Goal: Information Seeking & Learning: Learn about a topic

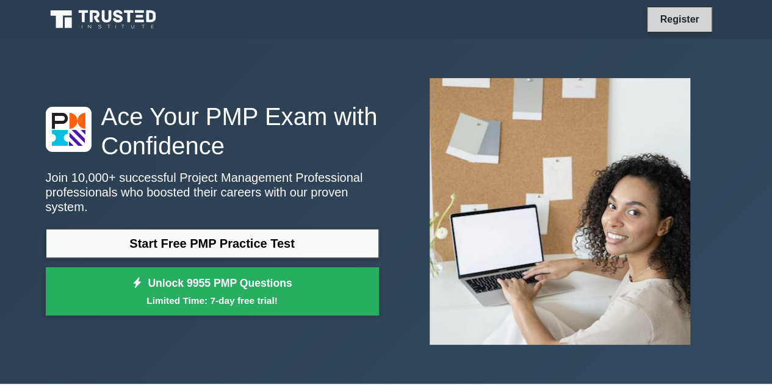
click at [684, 20] on link "Register" at bounding box center [679, 19] width 54 height 15
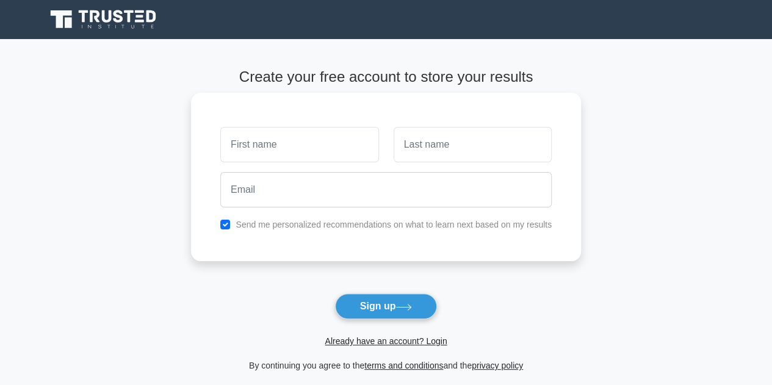
click at [274, 150] on input "text" at bounding box center [299, 144] width 158 height 35
type input "Bojan"
click at [420, 146] on input "text" at bounding box center [472, 144] width 158 height 35
type input "Maksimovic"
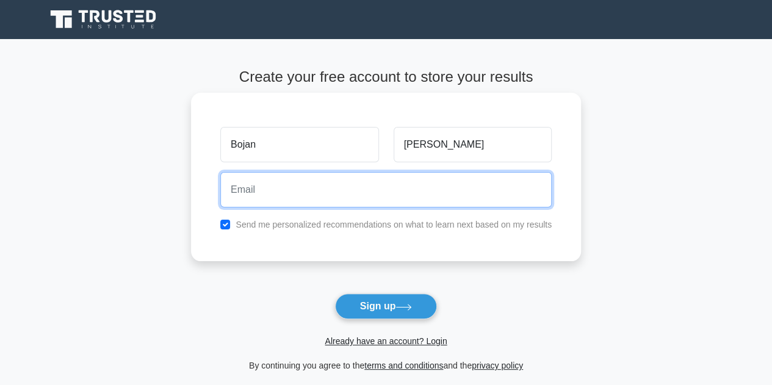
click at [302, 197] on input "email" at bounding box center [385, 189] width 331 height 35
type input "maks.bojan@gmail.com"
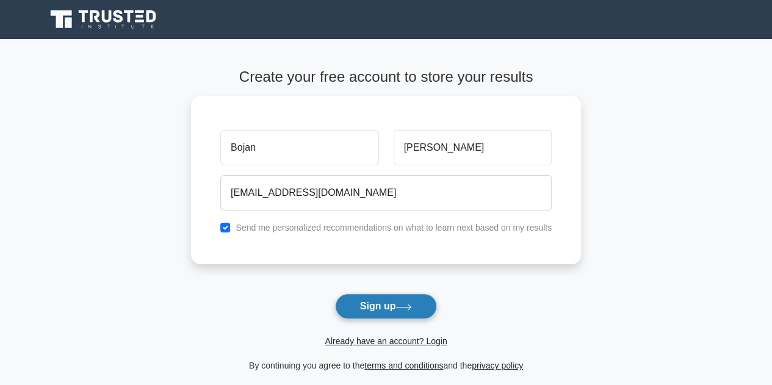
click at [389, 304] on button "Sign up" at bounding box center [386, 306] width 102 height 26
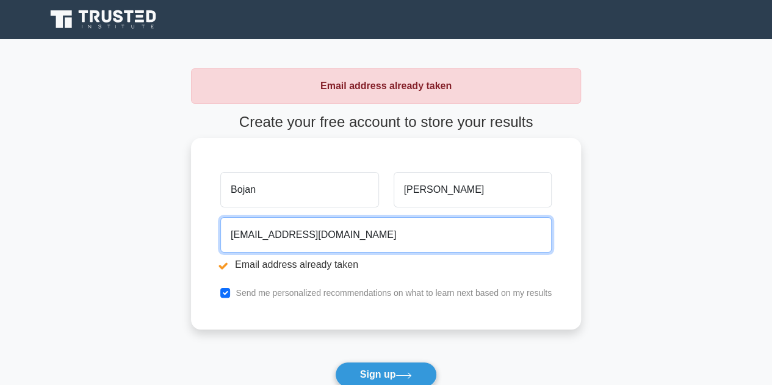
click at [361, 232] on input "maks.bojan@gmail.com" at bounding box center [385, 234] width 331 height 35
drag, startPoint x: 360, startPoint y: 234, endPoint x: 229, endPoint y: 235, distance: 131.8
click at [229, 235] on input "maks.bojan@gmail.com" at bounding box center [385, 234] width 331 height 35
type input "bmaksimovic@isaac.co.nz"
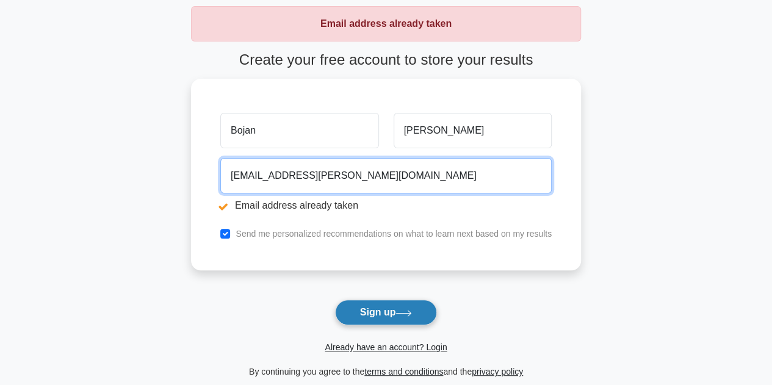
scroll to position [122, 0]
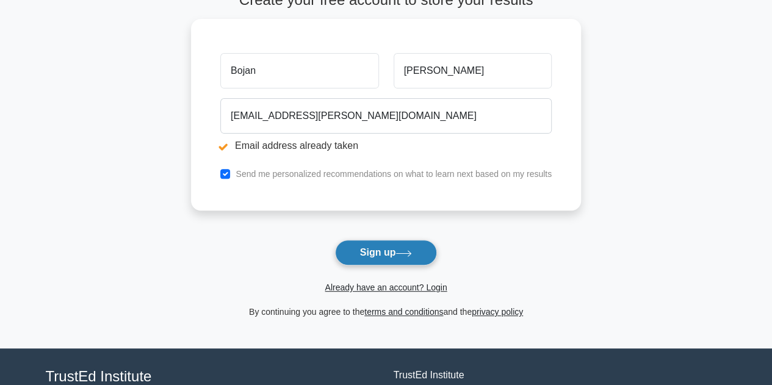
click at [395, 248] on button "Sign up" at bounding box center [386, 253] width 102 height 26
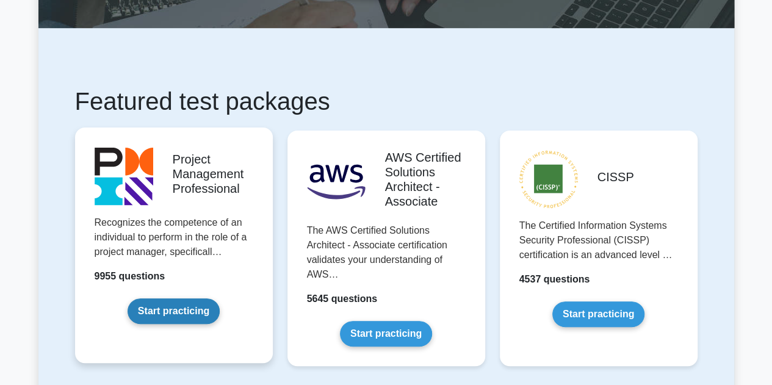
scroll to position [183, 0]
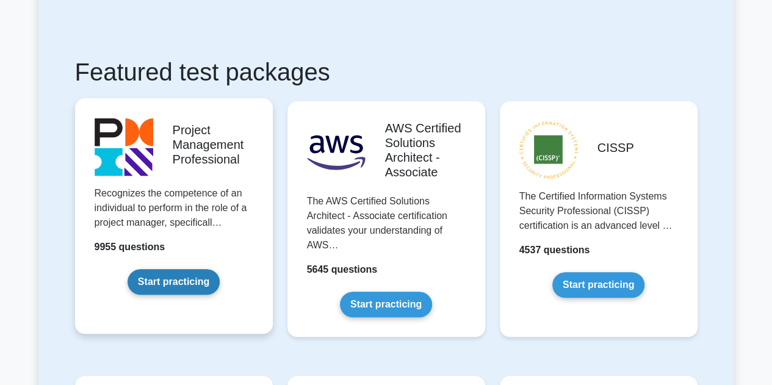
click at [190, 282] on link "Start practicing" at bounding box center [173, 282] width 92 height 26
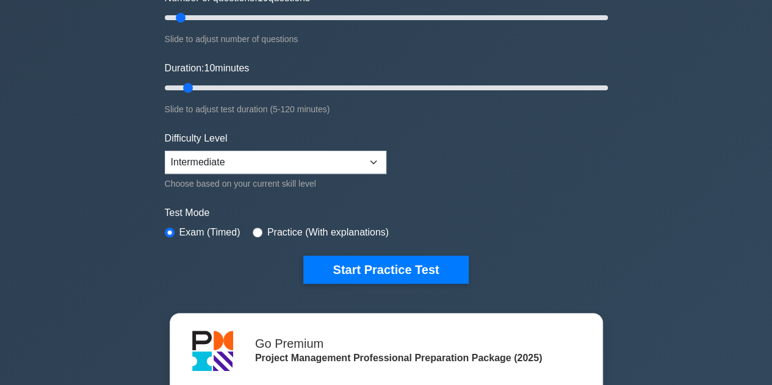
scroll to position [122, 0]
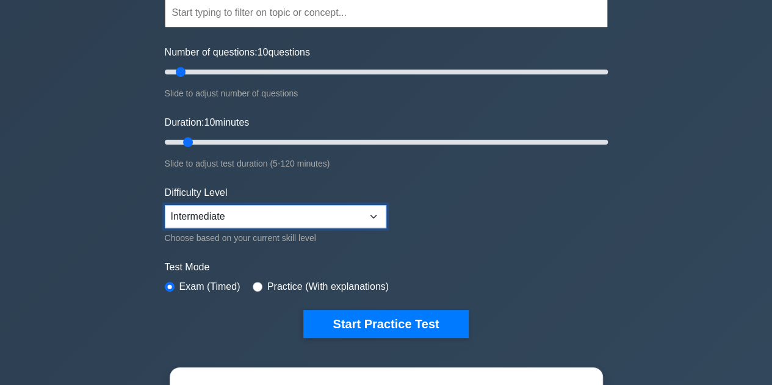
click at [366, 210] on select "Beginner Intermediate Expert" at bounding box center [275, 216] width 221 height 23
select select "expert"
click at [165, 205] on select "Beginner Intermediate Expert" at bounding box center [275, 216] width 221 height 23
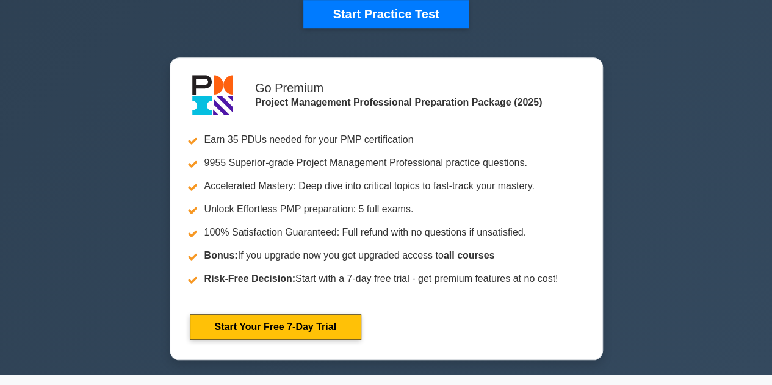
scroll to position [366, 0]
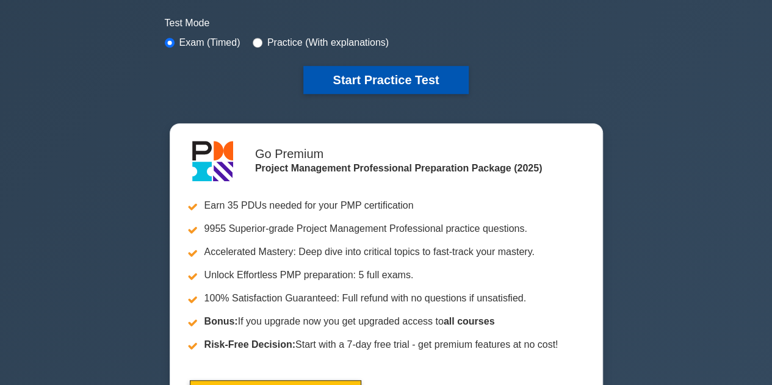
click at [392, 77] on button "Start Practice Test" at bounding box center [385, 80] width 165 height 28
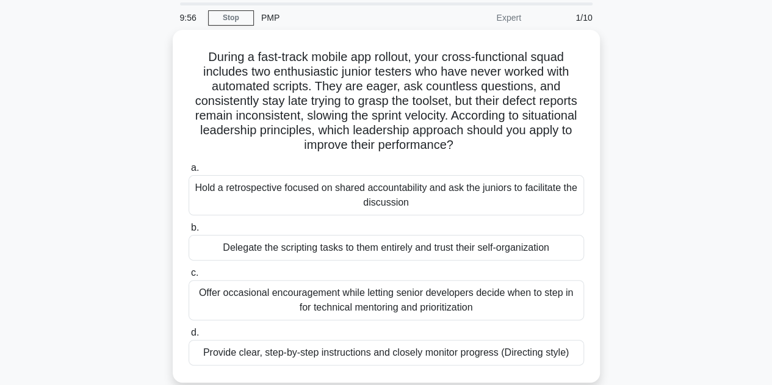
scroll to position [61, 0]
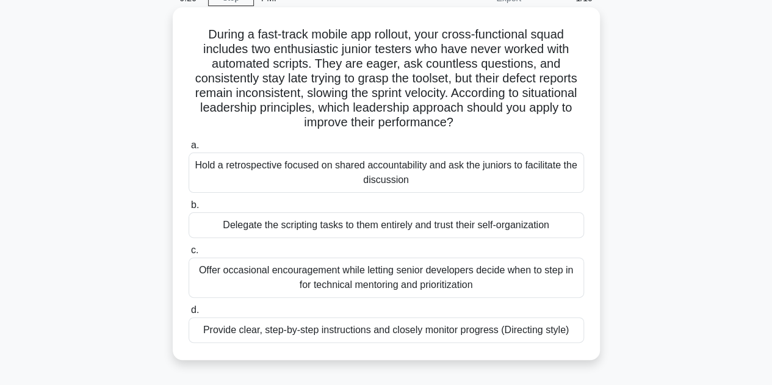
click at [373, 335] on div "Provide clear, step-by-step instructions and closely monitor progress (Directin…" at bounding box center [385, 330] width 395 height 26
click at [188, 314] on input "d. Provide clear, step-by-step instructions and closely monitor progress (Direc…" at bounding box center [188, 310] width 0 height 8
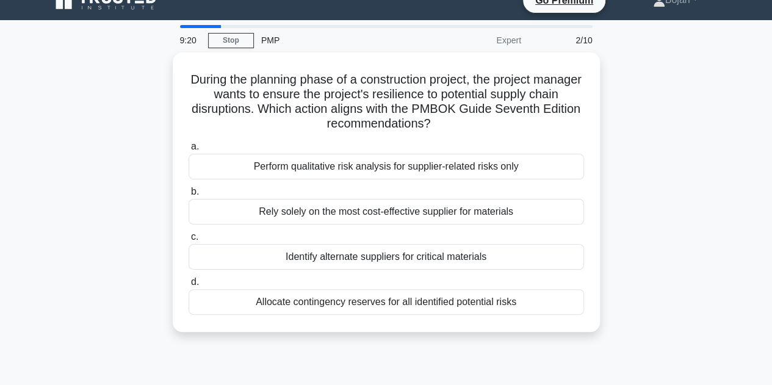
scroll to position [0, 0]
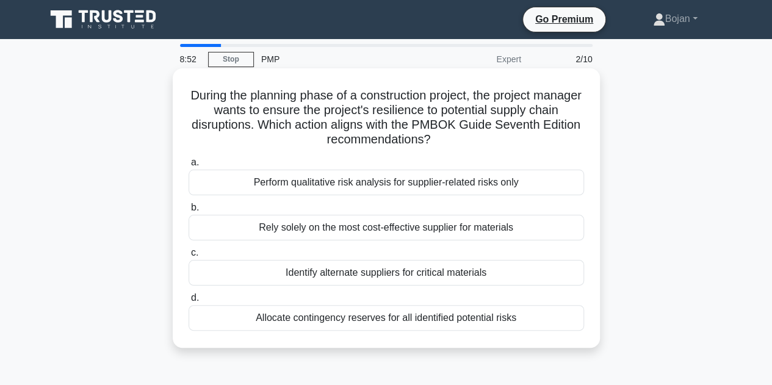
click at [331, 185] on div "Perform qualitative risk analysis for supplier-related risks only" at bounding box center [385, 183] width 395 height 26
click at [188, 167] on input "a. Perform qualitative risk analysis for supplier-related risks only" at bounding box center [188, 163] width 0 height 8
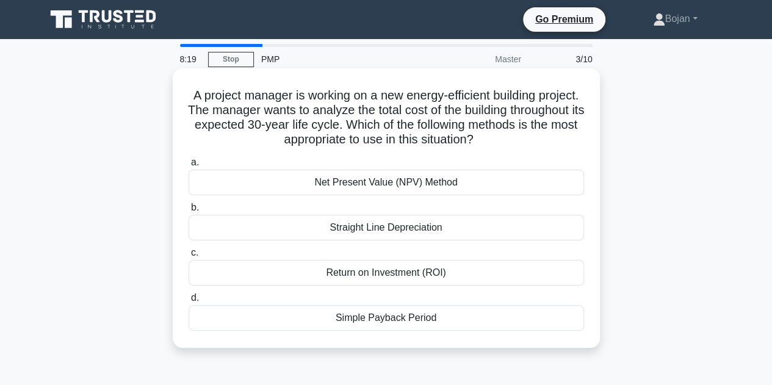
click at [301, 274] on div "Return on Investment (ROI)" at bounding box center [385, 273] width 395 height 26
click at [188, 257] on input "c. Return on Investment (ROI)" at bounding box center [188, 253] width 0 height 8
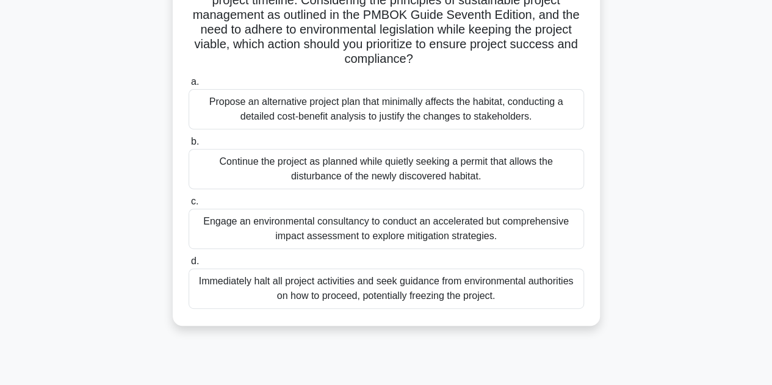
scroll to position [122, 0]
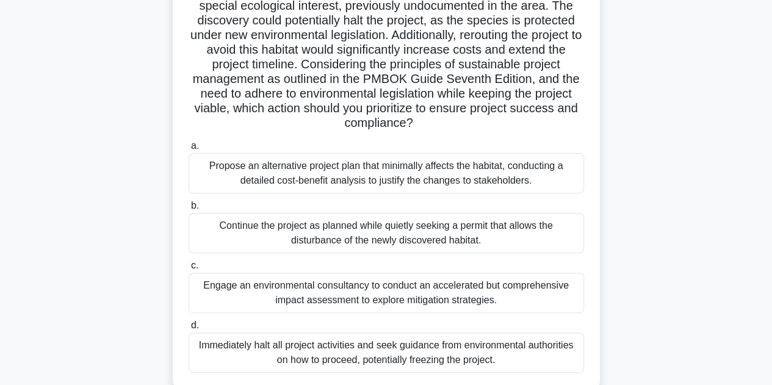
click at [287, 291] on div "Engage an environmental consultancy to conduct an accelerated but comprehensive…" at bounding box center [385, 293] width 395 height 40
click at [188, 270] on input "c. Engage an environmental consultancy to conduct an accelerated but comprehens…" at bounding box center [188, 266] width 0 height 8
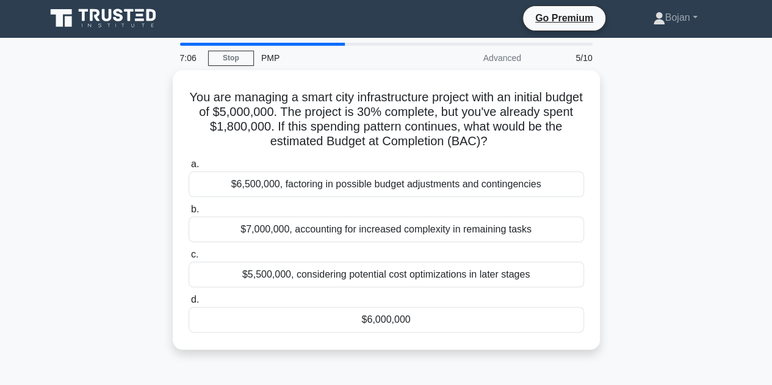
scroll to position [0, 0]
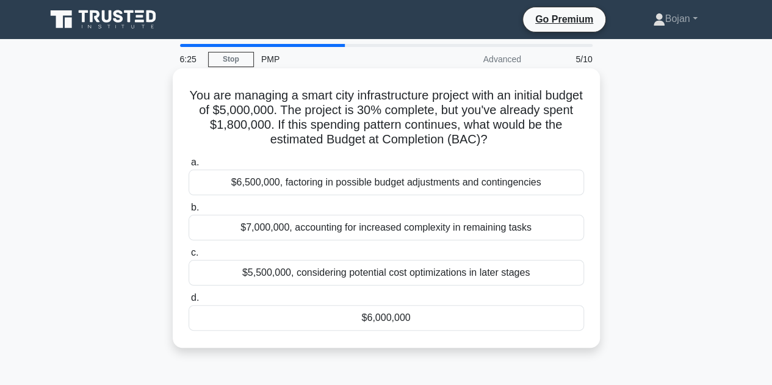
click at [342, 318] on div "$6,000,000" at bounding box center [385, 318] width 395 height 26
click at [188, 302] on input "d. $6,000,000" at bounding box center [188, 298] width 0 height 8
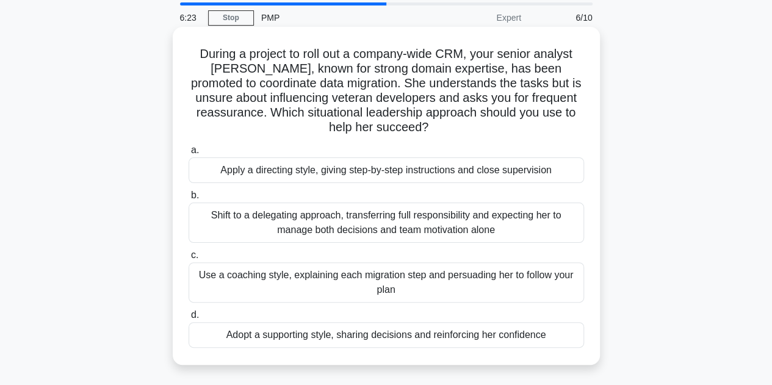
scroll to position [61, 0]
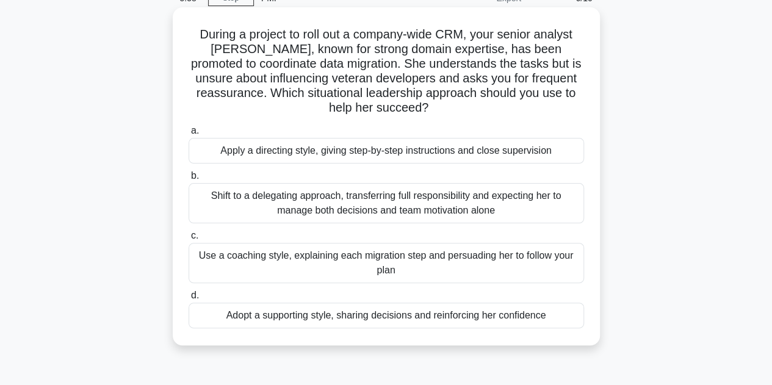
click at [373, 260] on div "Use a coaching style, explaining each migration step and persuading her to foll…" at bounding box center [385, 263] width 395 height 40
click at [188, 240] on input "c. Use a coaching style, explaining each migration step and persuading her to f…" at bounding box center [188, 236] width 0 height 8
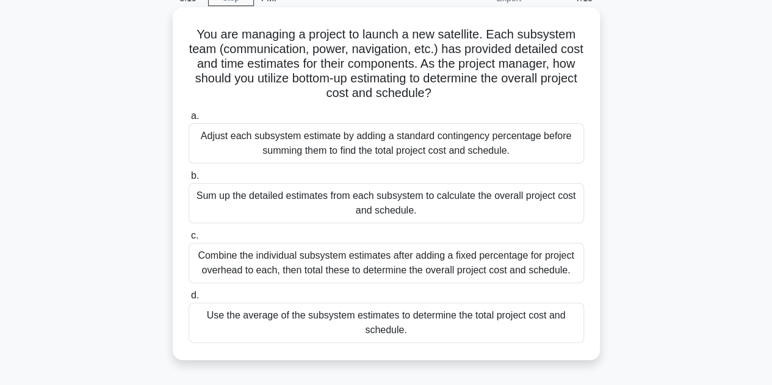
click at [278, 219] on div "Sum up the detailed estimates from each subsystem to calculate the overall proj…" at bounding box center [385, 203] width 395 height 40
click at [188, 180] on input "b. Sum up the detailed estimates from each subsystem to calculate the overall p…" at bounding box center [188, 176] width 0 height 8
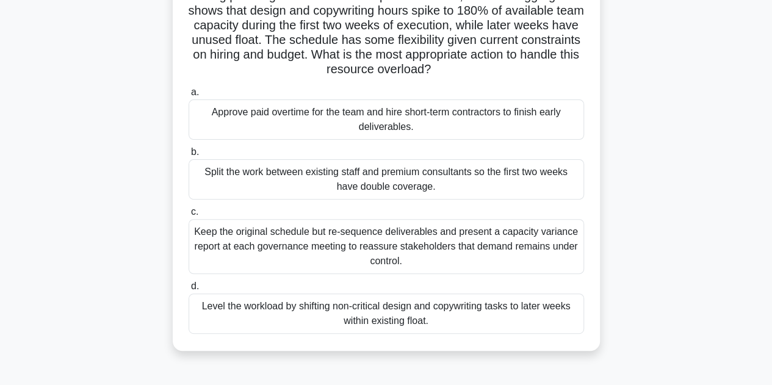
scroll to position [122, 0]
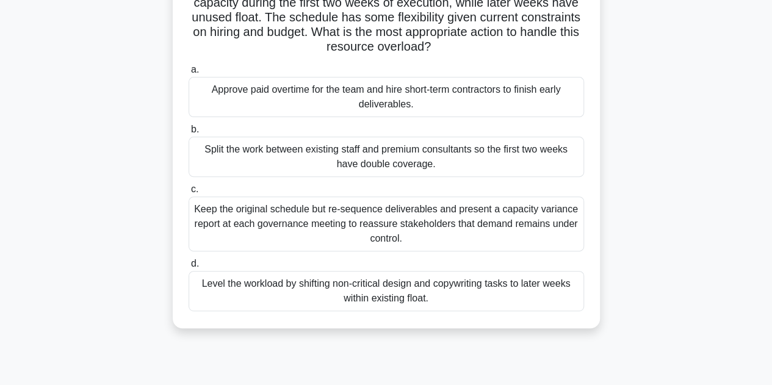
click at [253, 292] on div "Level the workload by shifting non-critical design and copywriting tasks to lat…" at bounding box center [385, 291] width 395 height 40
click at [188, 268] on input "d. Level the workload by shifting non-critical design and copywriting tasks to …" at bounding box center [188, 264] width 0 height 8
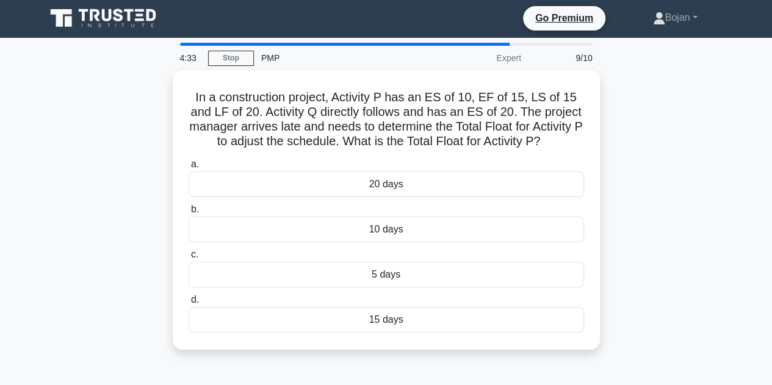
scroll to position [0, 0]
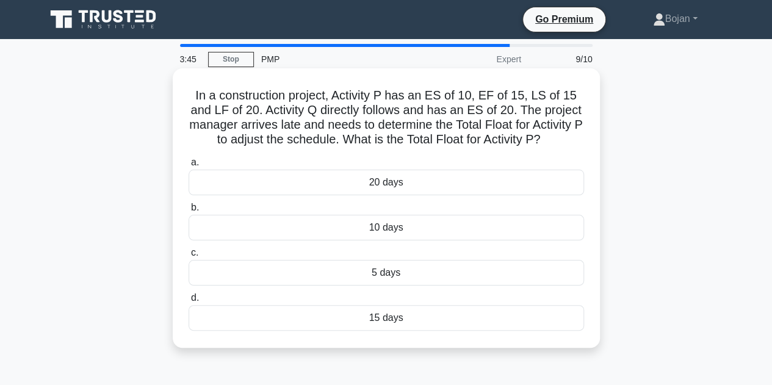
click at [447, 271] on div "5 days" at bounding box center [385, 273] width 395 height 26
click at [188, 257] on input "c. 5 days" at bounding box center [188, 253] width 0 height 8
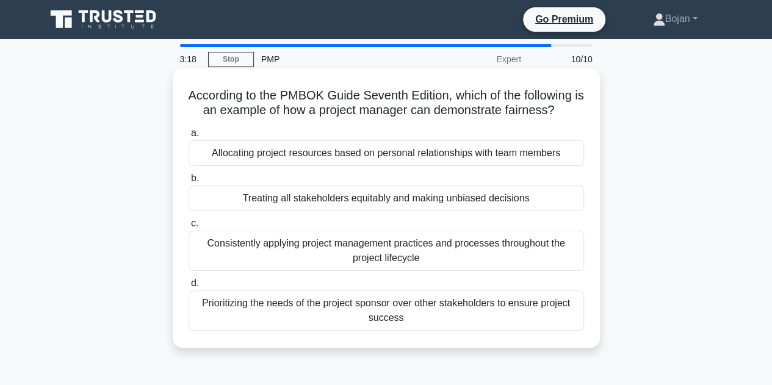
click at [453, 252] on div "Consistently applying project management practices and processes throughout the…" at bounding box center [385, 251] width 395 height 40
click at [188, 228] on input "c. Consistently applying project management practices and processes throughout …" at bounding box center [188, 224] width 0 height 8
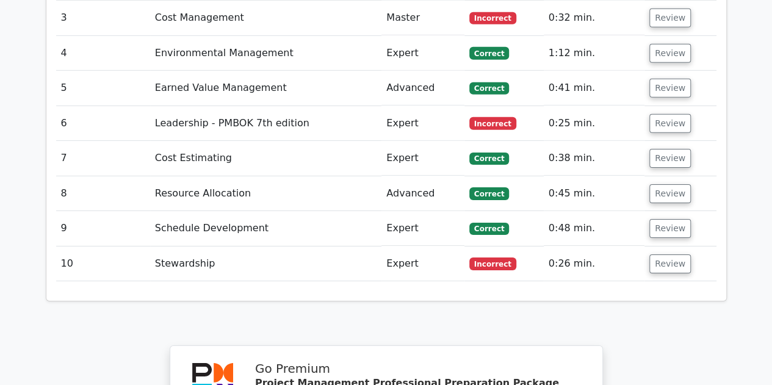
scroll to position [1891, 0]
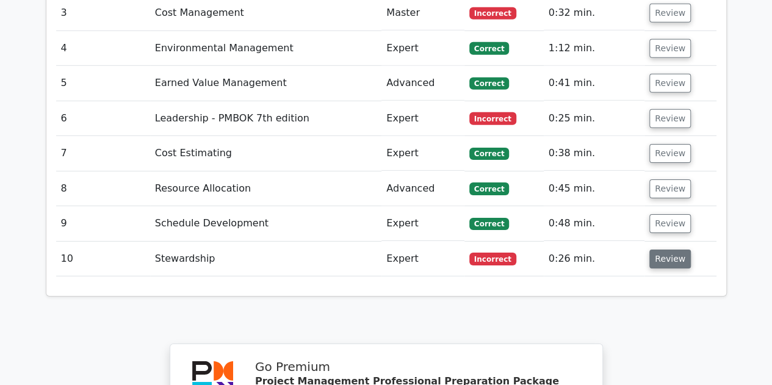
click at [673, 249] on button "Review" at bounding box center [669, 258] width 41 height 19
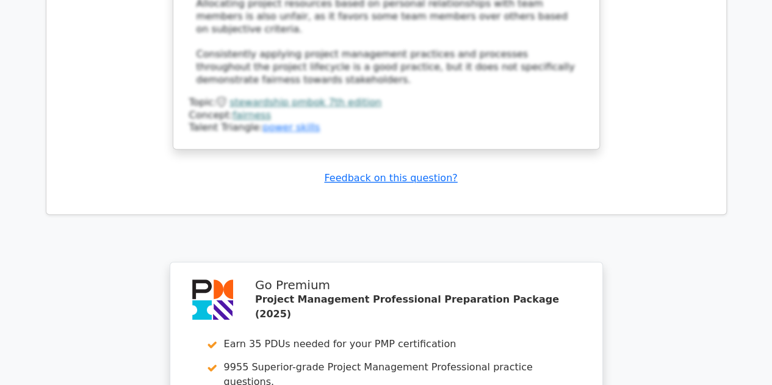
scroll to position [2867, 0]
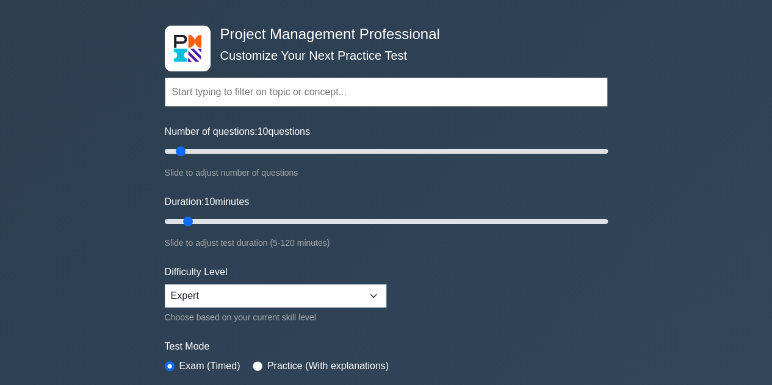
scroll to position [61, 0]
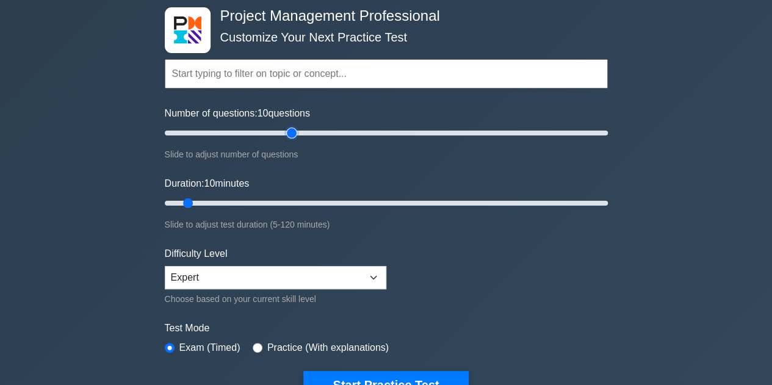
click at [292, 131] on input "Number of questions: 10 questions" at bounding box center [386, 133] width 443 height 15
click at [282, 132] on input "Number of questions: 55 questions" at bounding box center [386, 133] width 443 height 15
type input "50"
click at [268, 134] on input "Number of questions: 55 questions" at bounding box center [386, 133] width 443 height 15
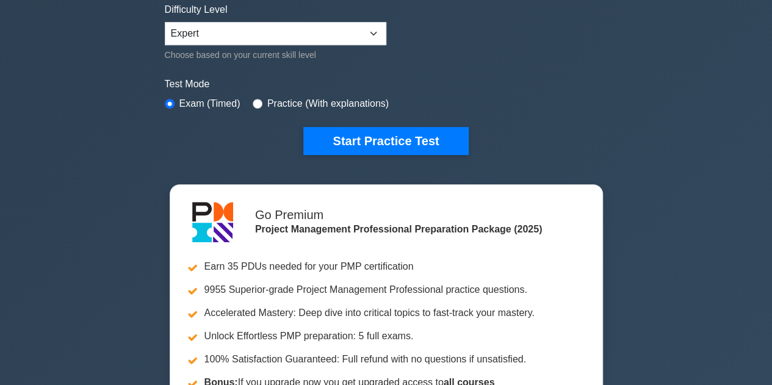
scroll to position [244, 0]
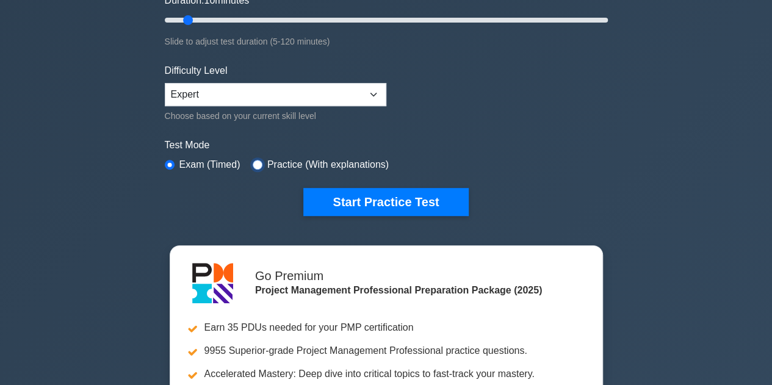
click at [255, 160] on input "radio" at bounding box center [258, 165] width 10 height 10
radio input "true"
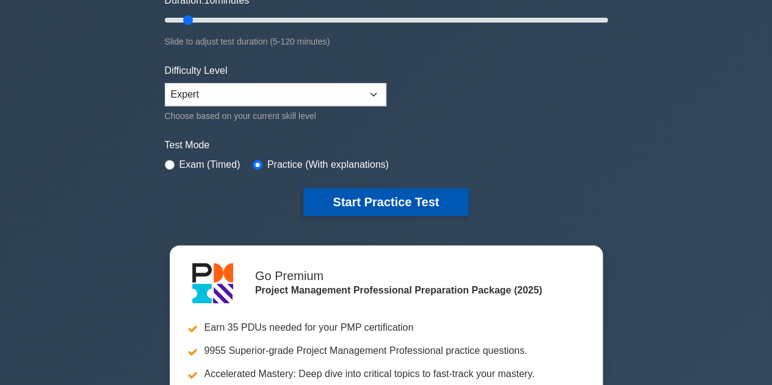
click at [374, 203] on button "Start Practice Test" at bounding box center [385, 202] width 165 height 28
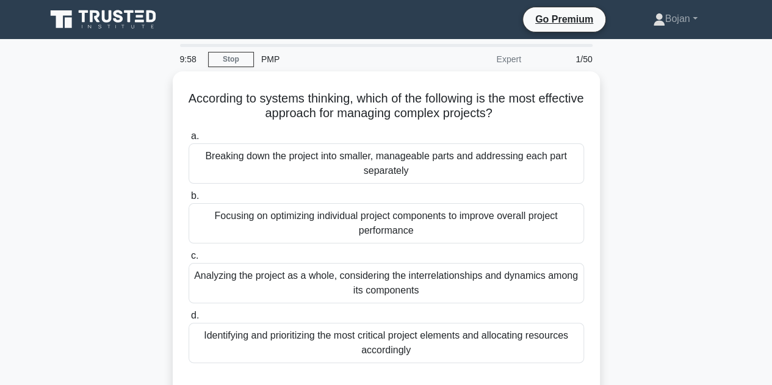
scroll to position [61, 0]
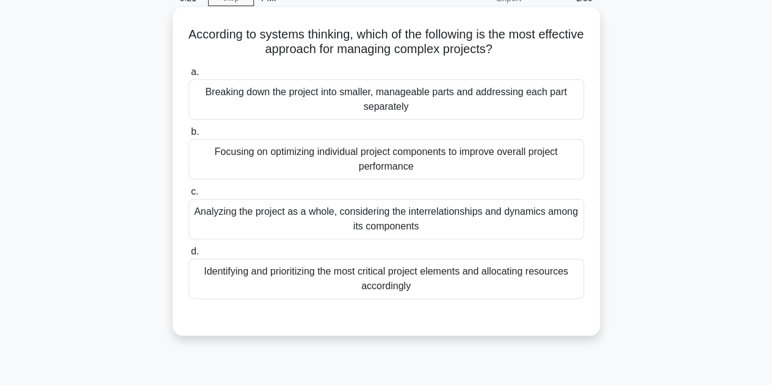
click at [261, 110] on div "Breaking down the project into smaller, manageable parts and addressing each pa…" at bounding box center [385, 99] width 395 height 40
click at [188, 76] on input "a. Breaking down the project into smaller, manageable parts and addressing each…" at bounding box center [188, 72] width 0 height 8
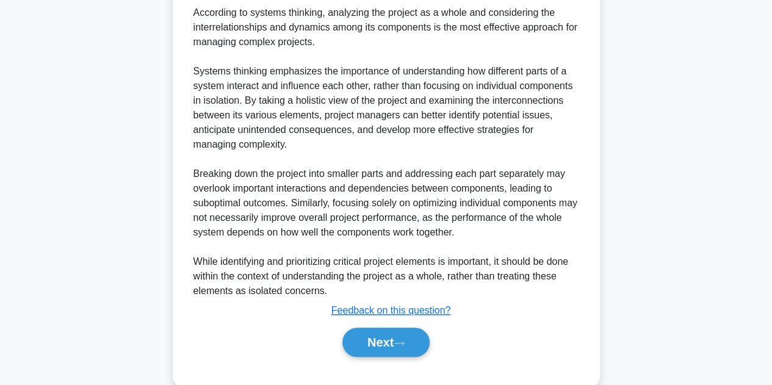
scroll to position [426, 0]
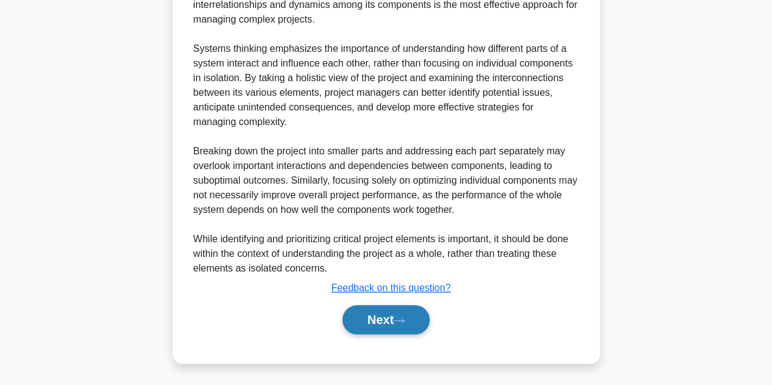
click at [382, 318] on button "Next" at bounding box center [385, 319] width 87 height 29
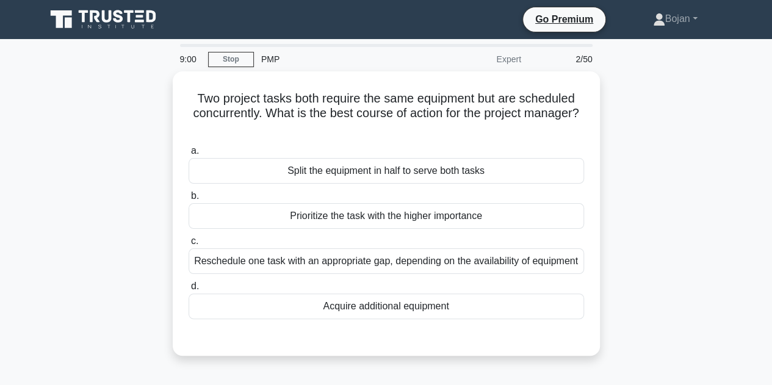
scroll to position [0, 0]
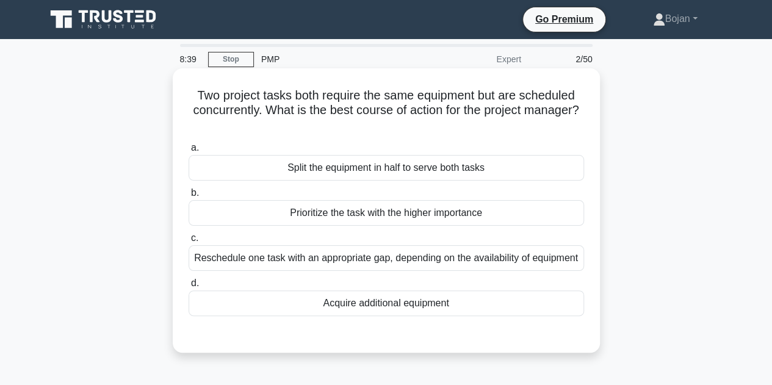
click at [309, 217] on div "Prioritize the task with the higher importance" at bounding box center [385, 213] width 395 height 26
click at [188, 197] on input "b. Prioritize the task with the higher importance" at bounding box center [188, 193] width 0 height 8
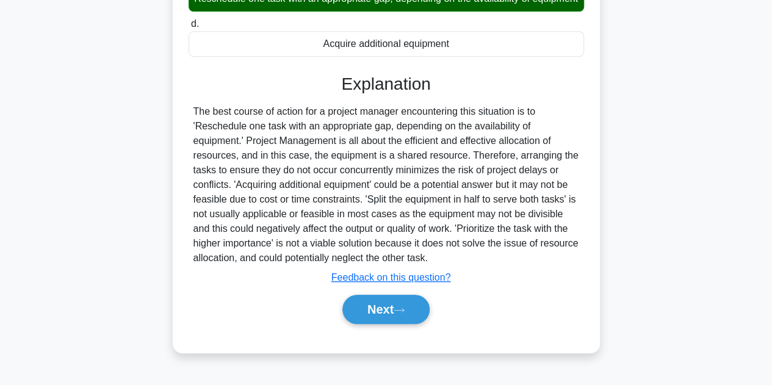
scroll to position [274, 0]
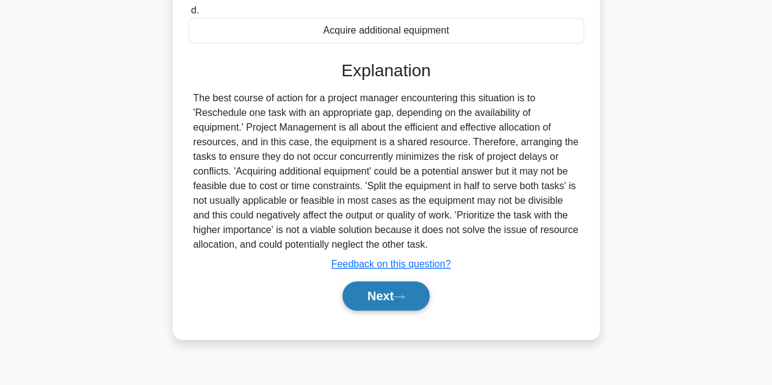
click at [376, 310] on button "Next" at bounding box center [385, 295] width 87 height 29
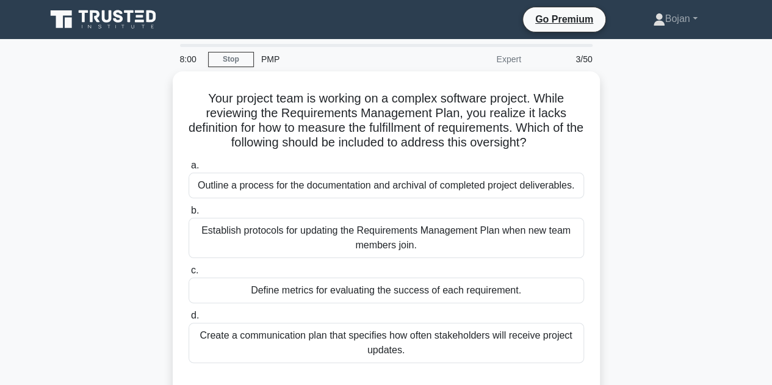
scroll to position [61, 0]
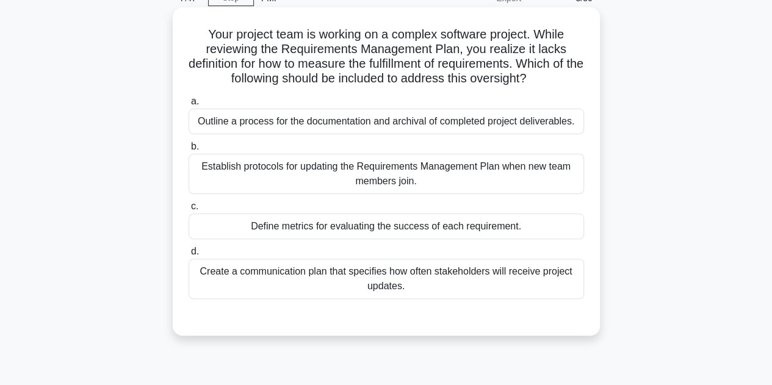
click at [310, 228] on div "Define metrics for evaluating the success of each requirement." at bounding box center [385, 226] width 395 height 26
click at [188, 210] on input "c. Define metrics for evaluating the success of each requirement." at bounding box center [188, 206] width 0 height 8
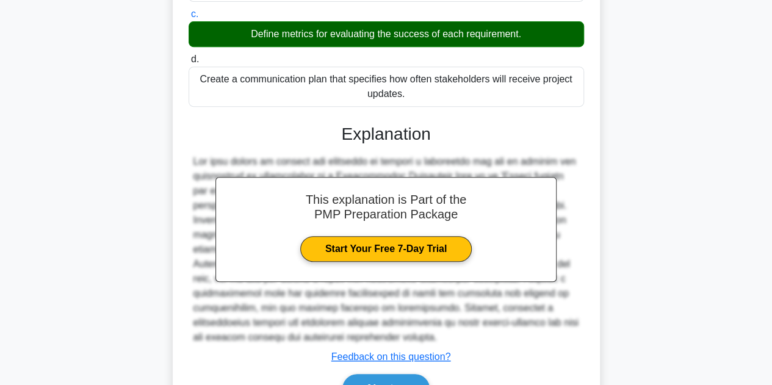
scroll to position [321, 0]
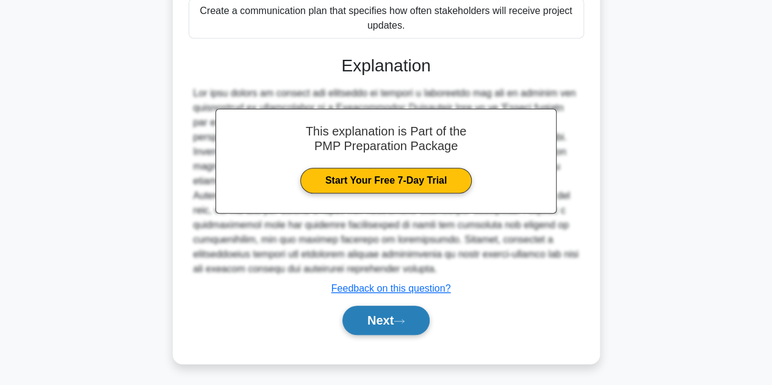
click at [399, 319] on icon at bounding box center [398, 321] width 11 height 7
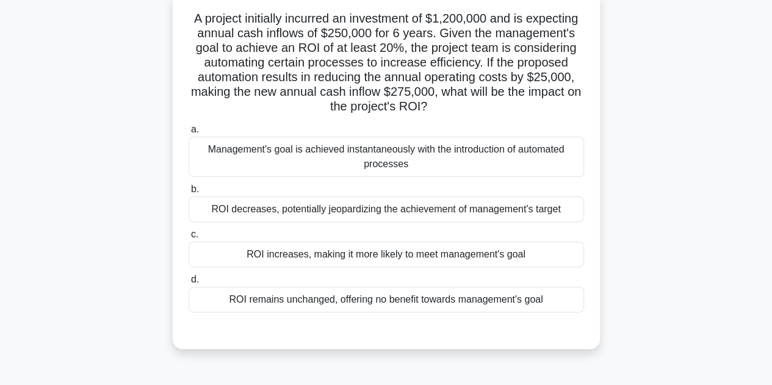
scroll to position [61, 0]
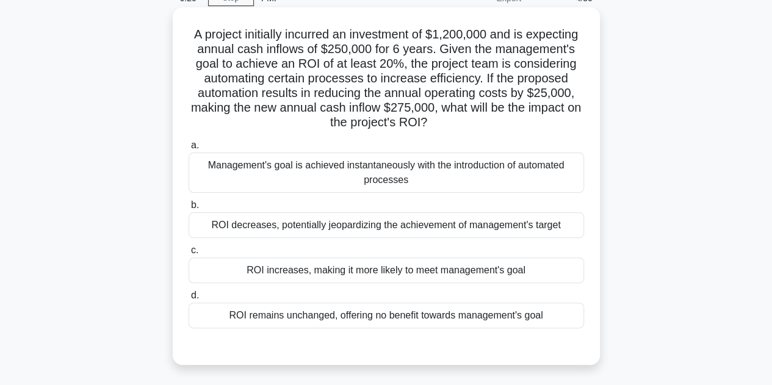
click at [274, 274] on div "ROI increases, making it more likely to meet management's goal" at bounding box center [385, 270] width 395 height 26
click at [188, 254] on input "c. ROI increases, making it more likely to meet management's goal" at bounding box center [188, 250] width 0 height 8
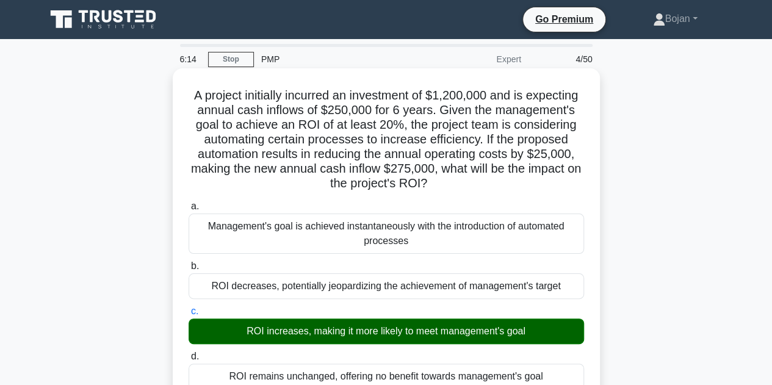
scroll to position [0, 0]
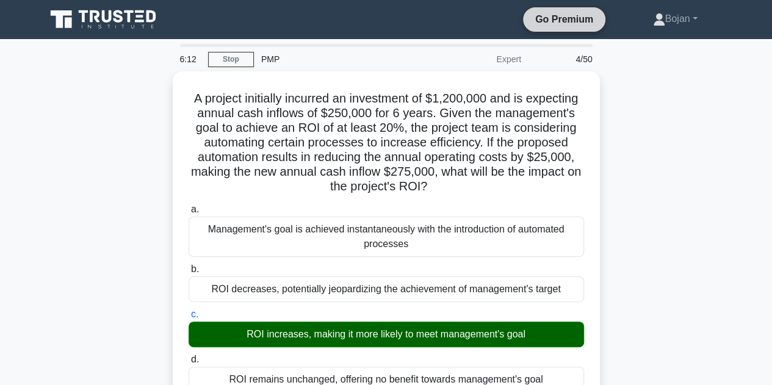
click at [559, 21] on link "Go Premium" at bounding box center [564, 19] width 73 height 15
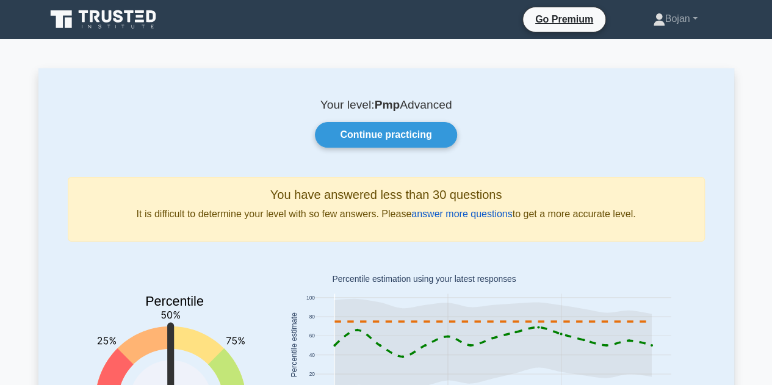
click at [468, 212] on link "answer more questions" at bounding box center [461, 214] width 101 height 10
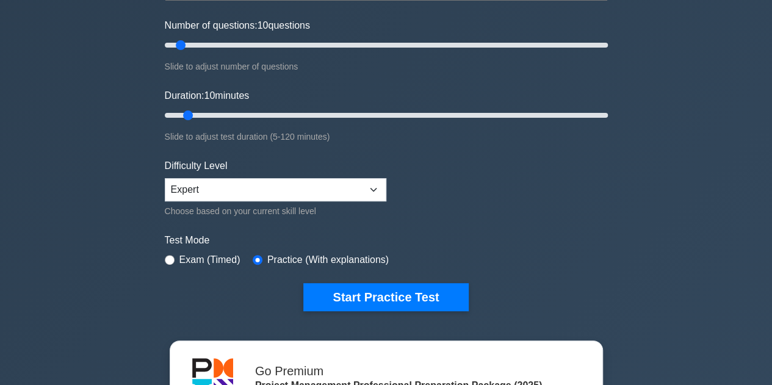
scroll to position [305, 0]
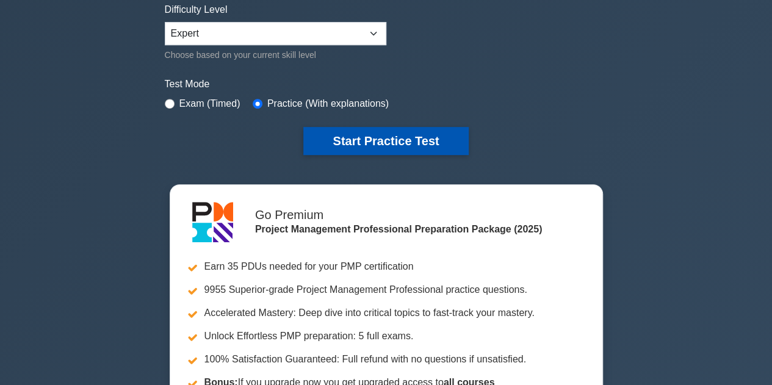
click at [398, 138] on button "Start Practice Test" at bounding box center [385, 141] width 165 height 28
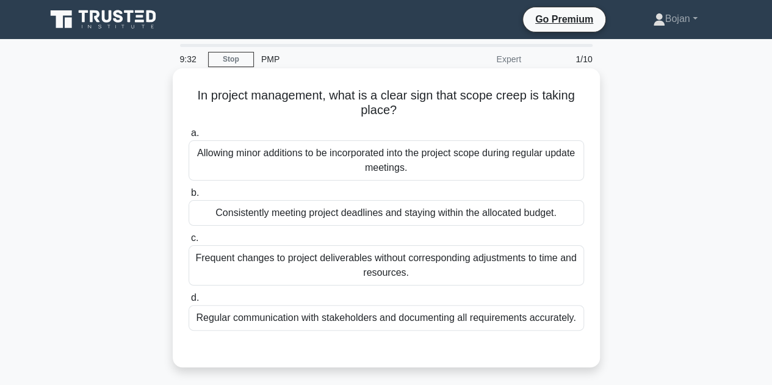
click at [248, 267] on div "Frequent changes to project deliverables without corresponding adjustments to t…" at bounding box center [385, 265] width 395 height 40
click at [188, 242] on input "c. Frequent changes to project deliverables without corresponding adjustments t…" at bounding box center [188, 238] width 0 height 8
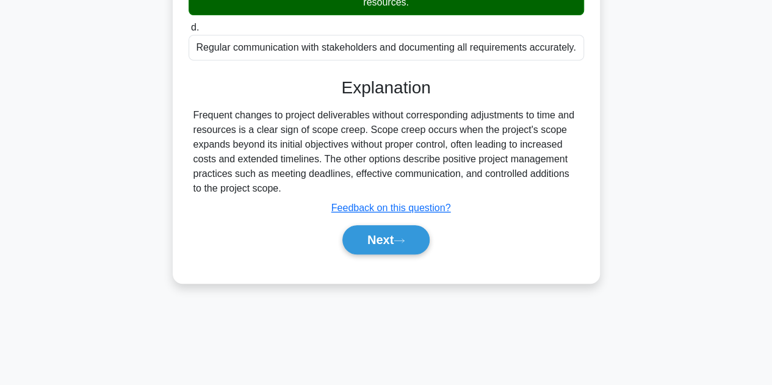
scroll to position [274, 0]
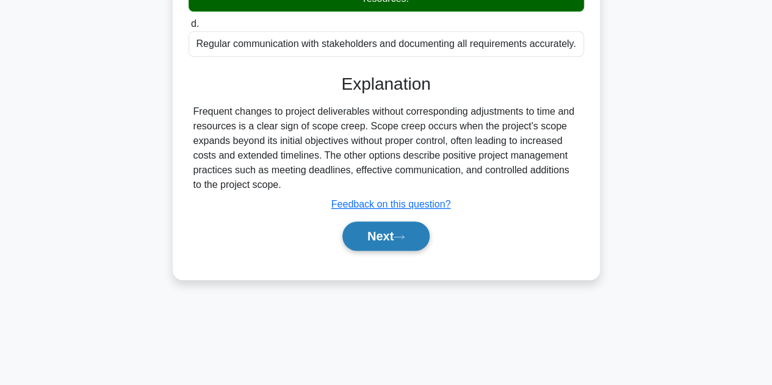
click at [390, 235] on button "Next" at bounding box center [385, 235] width 87 height 29
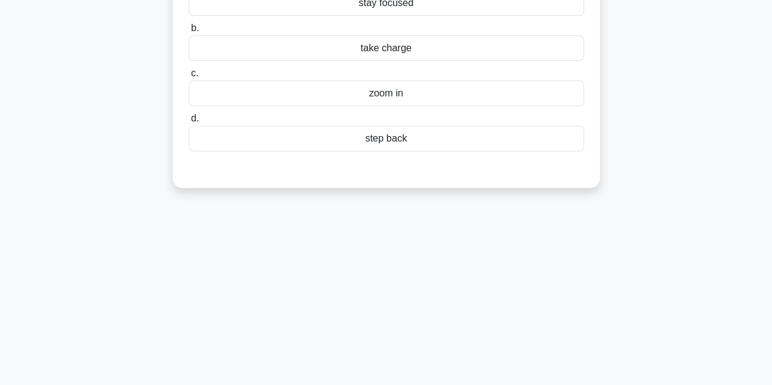
scroll to position [152, 0]
